Goal: Navigation & Orientation: Find specific page/section

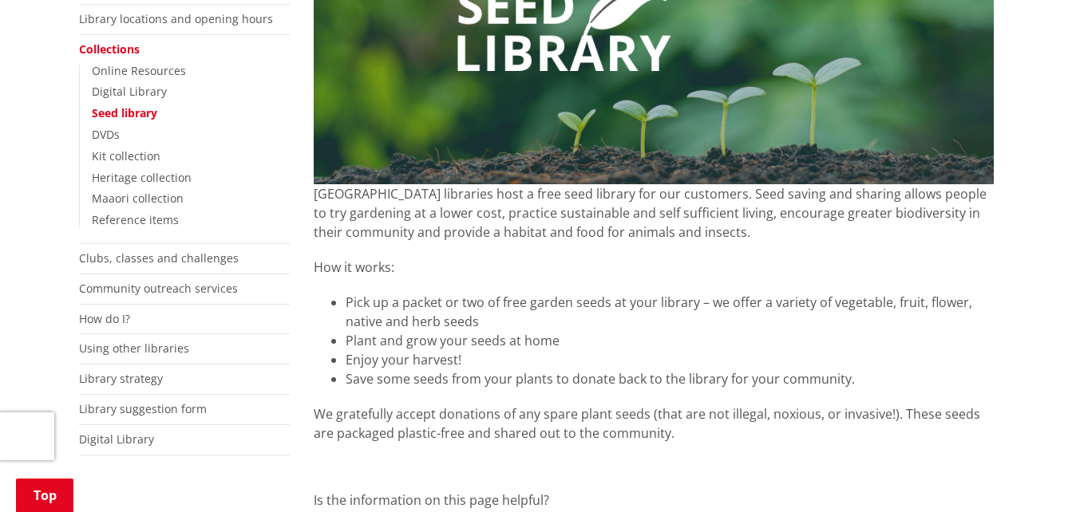
scroll to position [399, 0]
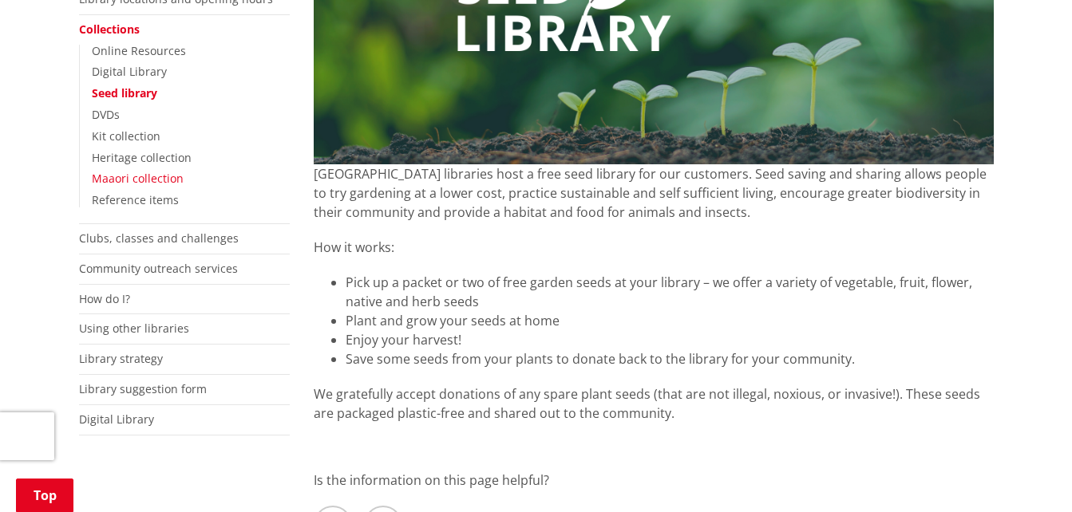
click at [163, 180] on link "Maaori collection" at bounding box center [138, 178] width 92 height 15
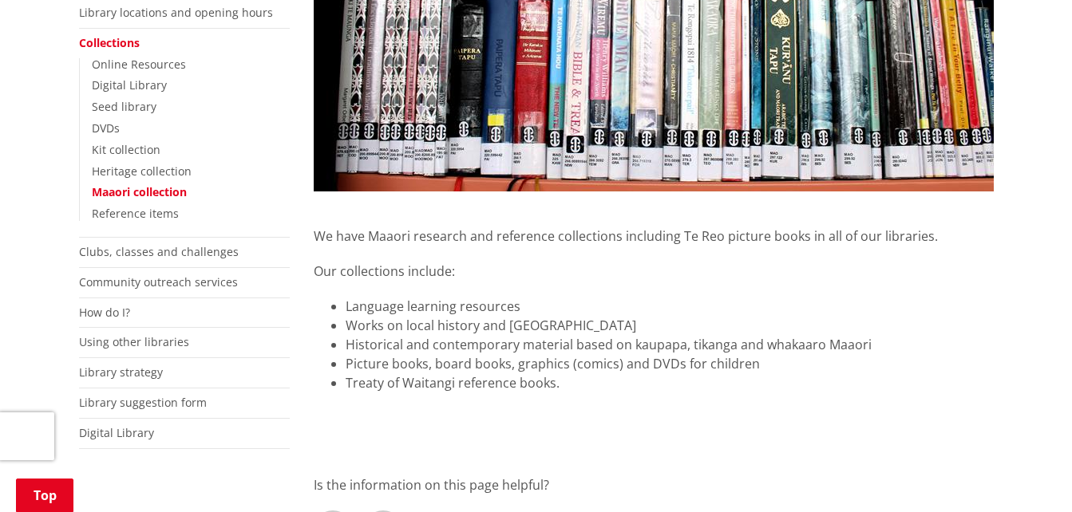
scroll to position [399, 0]
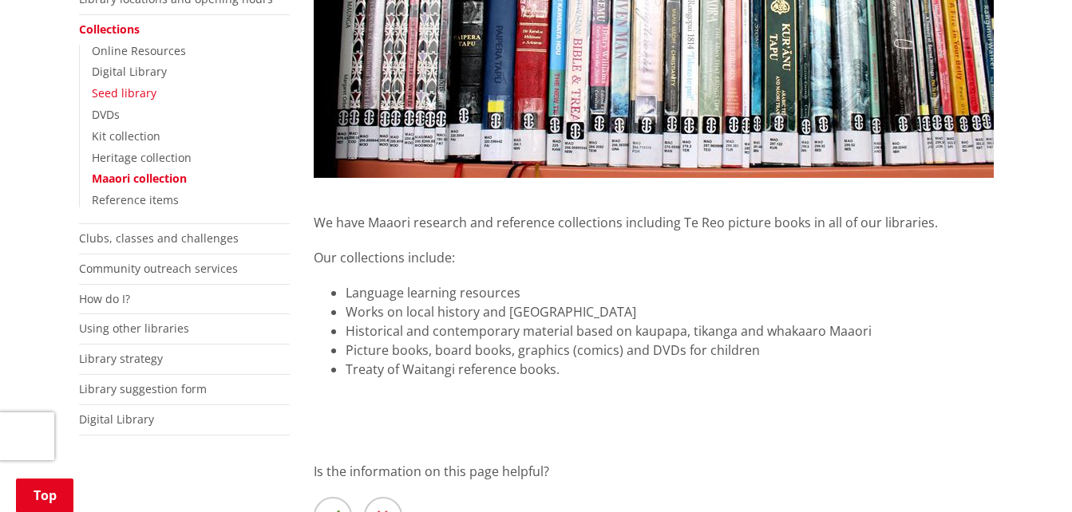
click at [132, 97] on link "Seed library" at bounding box center [124, 92] width 65 height 15
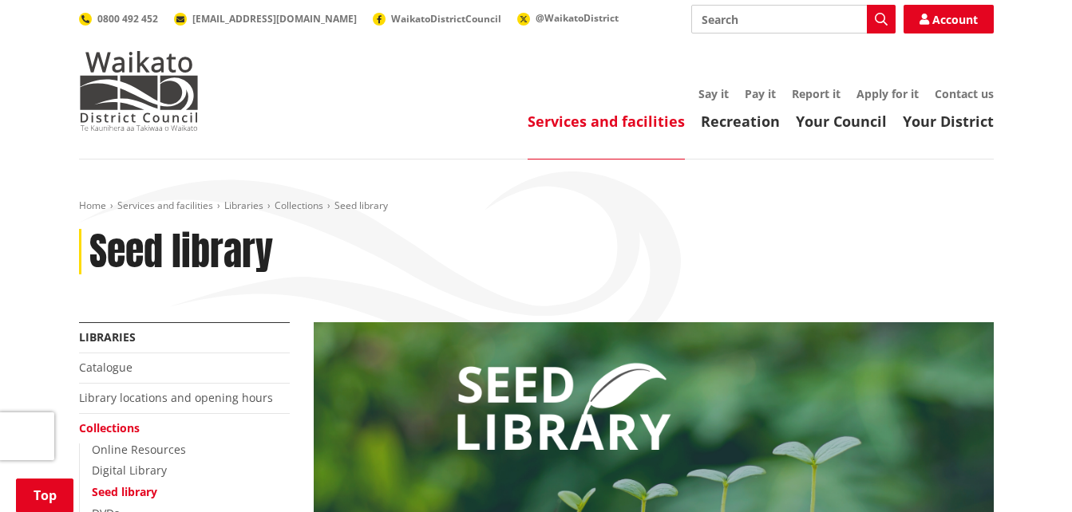
scroll to position [319, 0]
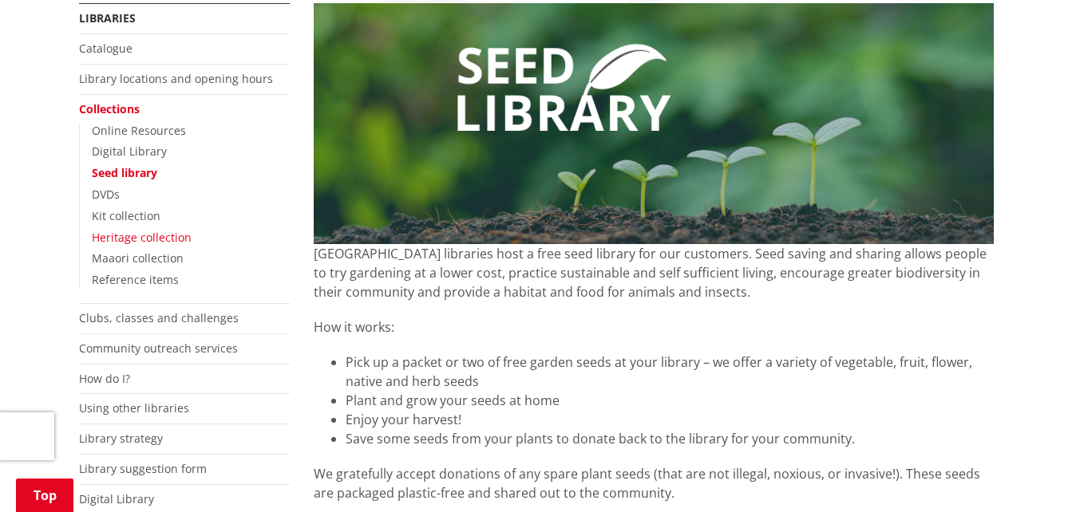
click at [166, 239] on link "Heritage collection" at bounding box center [142, 237] width 100 height 15
